Goal: Task Accomplishment & Management: Manage account settings

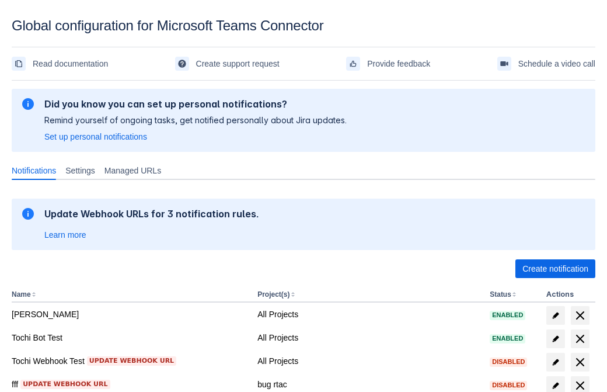
click at [555, 269] on span "Create notification" at bounding box center [555, 268] width 66 height 19
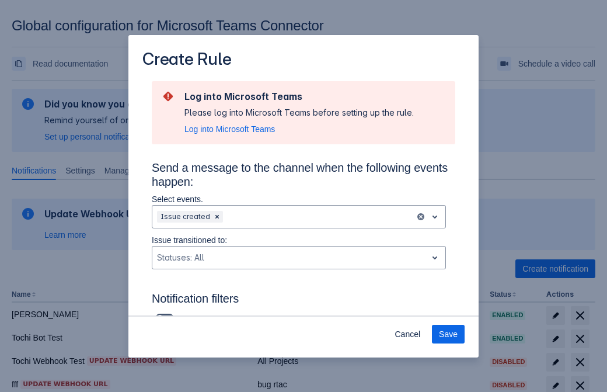
scroll to position [765, 0]
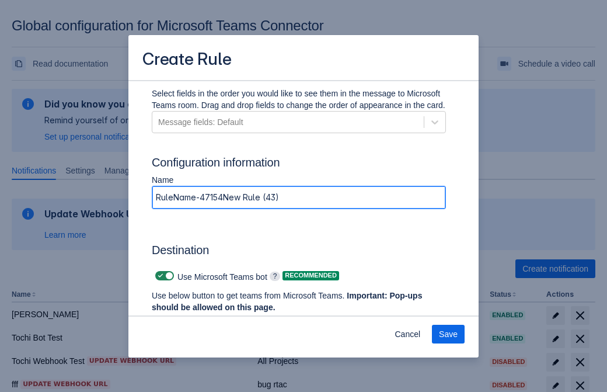
type input "RuleName-471545New Rule (43)"
click at [217, 320] on span "Authenticate in Microsoft Teams" at bounding box center [217, 329] width 116 height 19
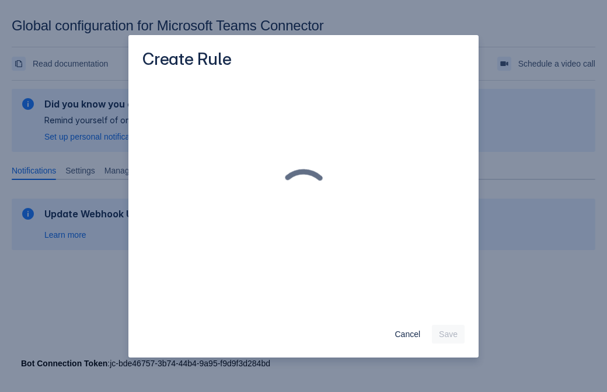
scroll to position [0, 0]
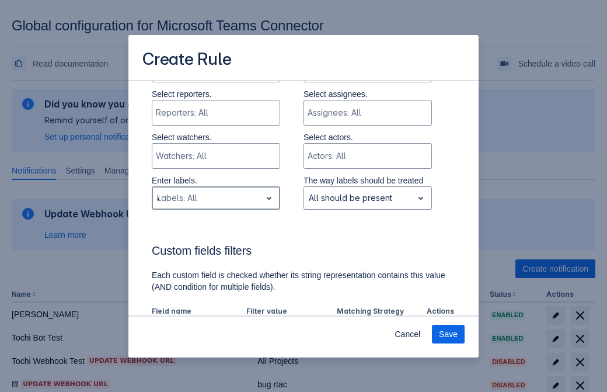
type input "471545_label"
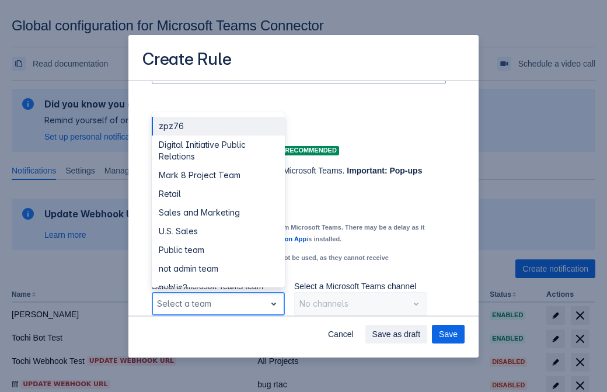
click at [218, 194] on div "Retail" at bounding box center [218, 193] width 133 height 19
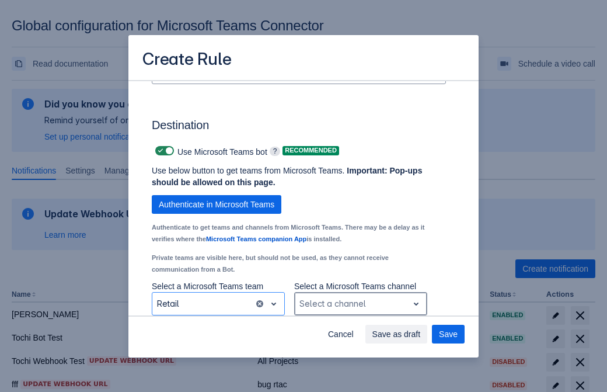
click at [360, 304] on div "Scrollable content" at bounding box center [351, 304] width 104 height 14
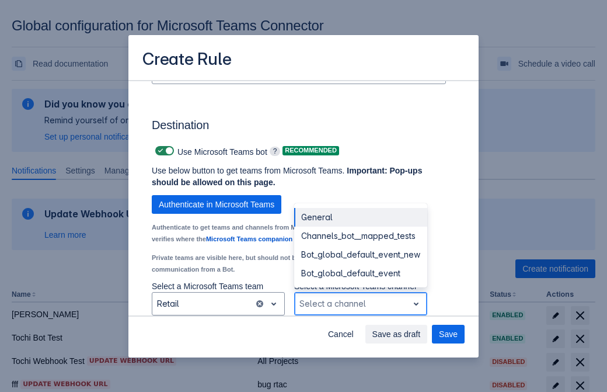
click at [360, 273] on div "Bot_global_default_event" at bounding box center [360, 273] width 133 height 19
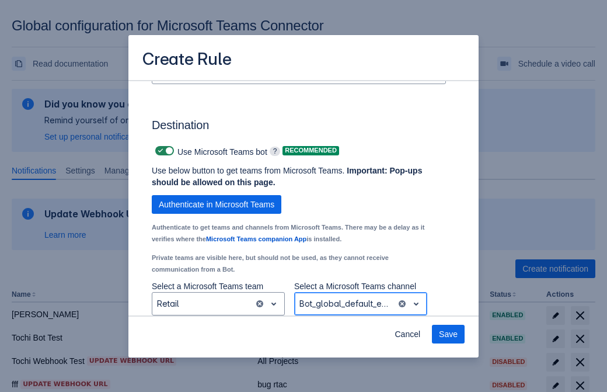
click at [448, 334] on span "Save" at bounding box center [448, 334] width 19 height 19
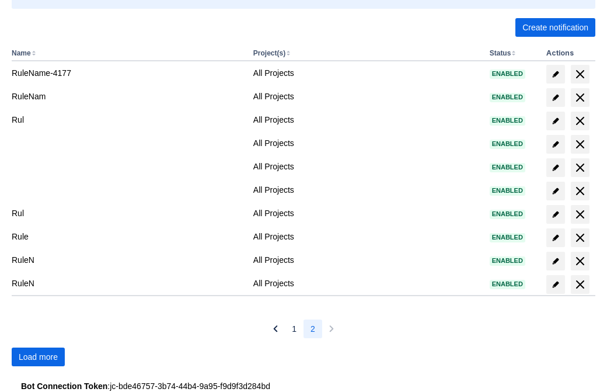
click at [38, 357] on span "Load more" at bounding box center [38, 356] width 39 height 19
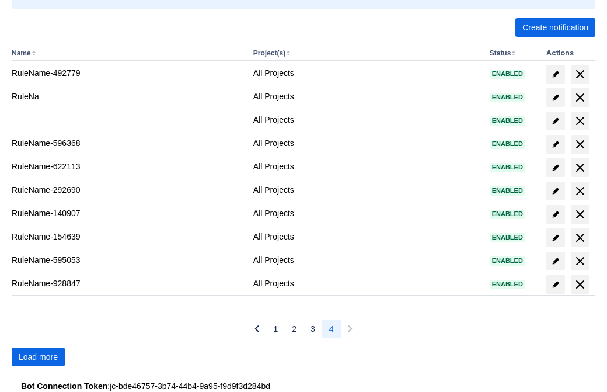
click at [38, 357] on span "Load more" at bounding box center [38, 356] width 39 height 19
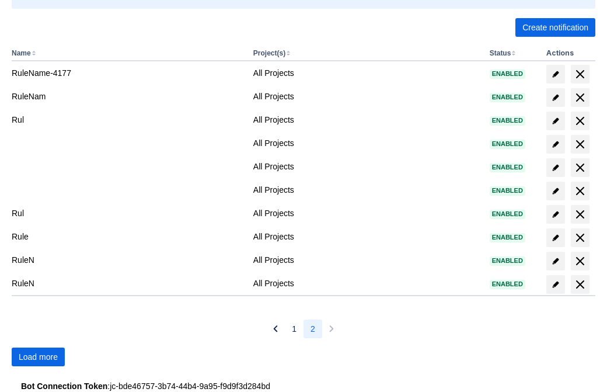
click at [38, 357] on span "Load more" at bounding box center [38, 356] width 39 height 19
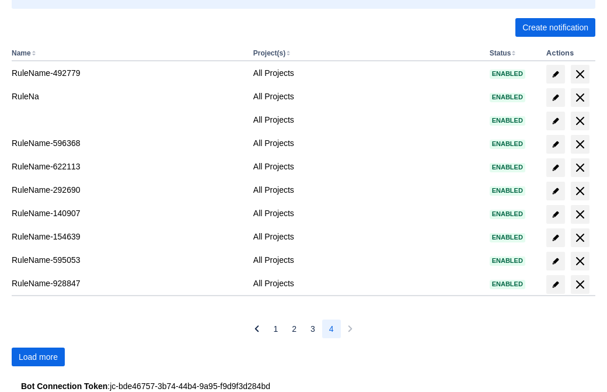
click at [38, 357] on span "Load more" at bounding box center [38, 356] width 39 height 19
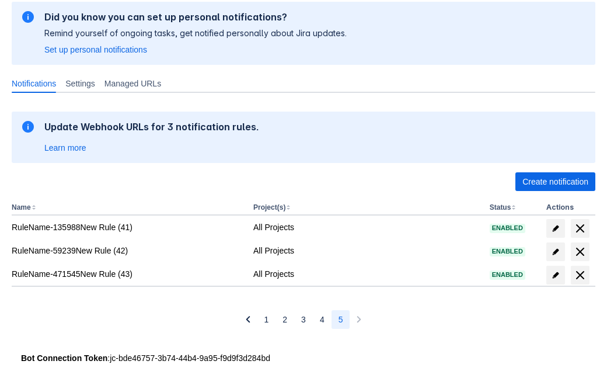
click at [580, 275] on span "delete" at bounding box center [580, 275] width 14 height 14
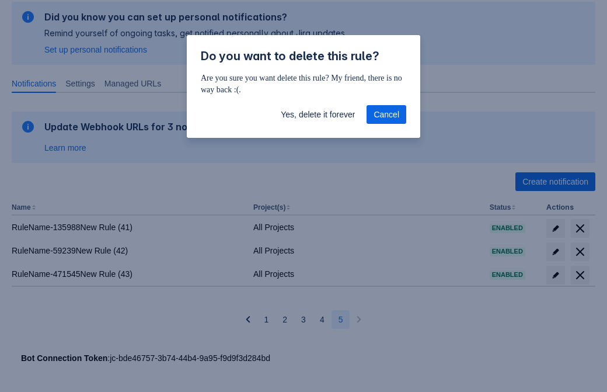
click at [318, 114] on span "Yes, delete it forever" at bounding box center [318, 114] width 74 height 19
